Goal: Navigation & Orientation: Find specific page/section

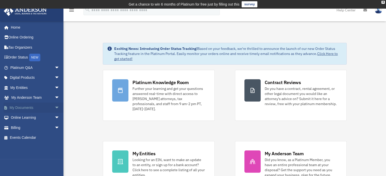
click at [44, 105] on link "My Documents arrow_drop_down" at bounding box center [36, 108] width 64 height 10
click at [55, 107] on span "arrow_drop_down" at bounding box center [60, 108] width 10 height 10
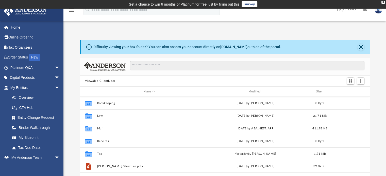
scroll to position [111, 286]
click at [364, 10] on icon at bounding box center [365, 10] width 4 height 4
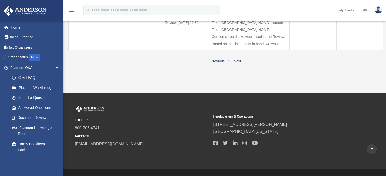
scroll to position [228, 0]
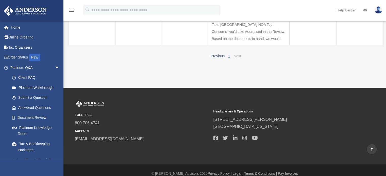
click at [235, 58] on link "Next" at bounding box center [237, 56] width 7 height 4
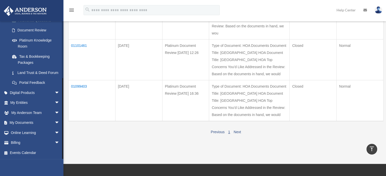
scroll to position [93, 0]
click at [55, 121] on span "arrow_drop_down" at bounding box center [60, 123] width 10 height 10
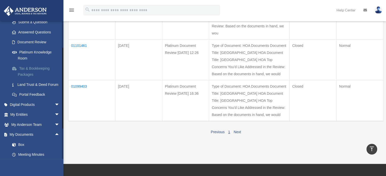
scroll to position [134, 0]
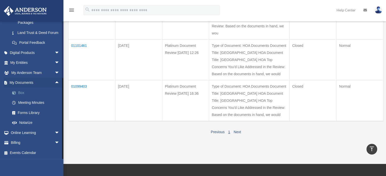
click at [22, 93] on link "Box" at bounding box center [37, 93] width 60 height 10
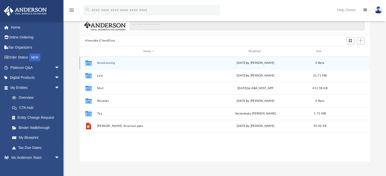
scroll to position [51, 0]
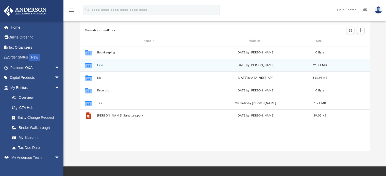
click at [99, 64] on button "Law" at bounding box center [149, 65] width 104 height 3
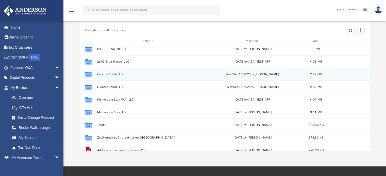
scroll to position [25, 0]
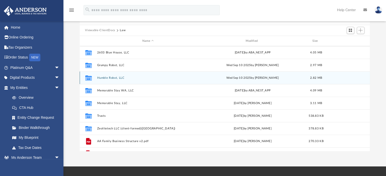
click at [114, 78] on button "Humble Robot, LLC" at bounding box center [148, 77] width 102 height 3
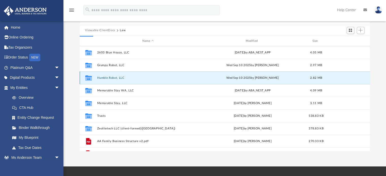
scroll to position [0, 0]
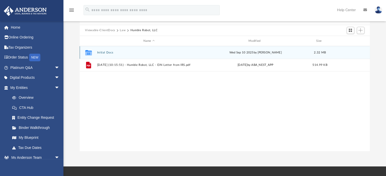
click at [109, 52] on button "Initial Docs" at bounding box center [149, 52] width 104 height 3
